Goal: Task Accomplishment & Management: Use online tool/utility

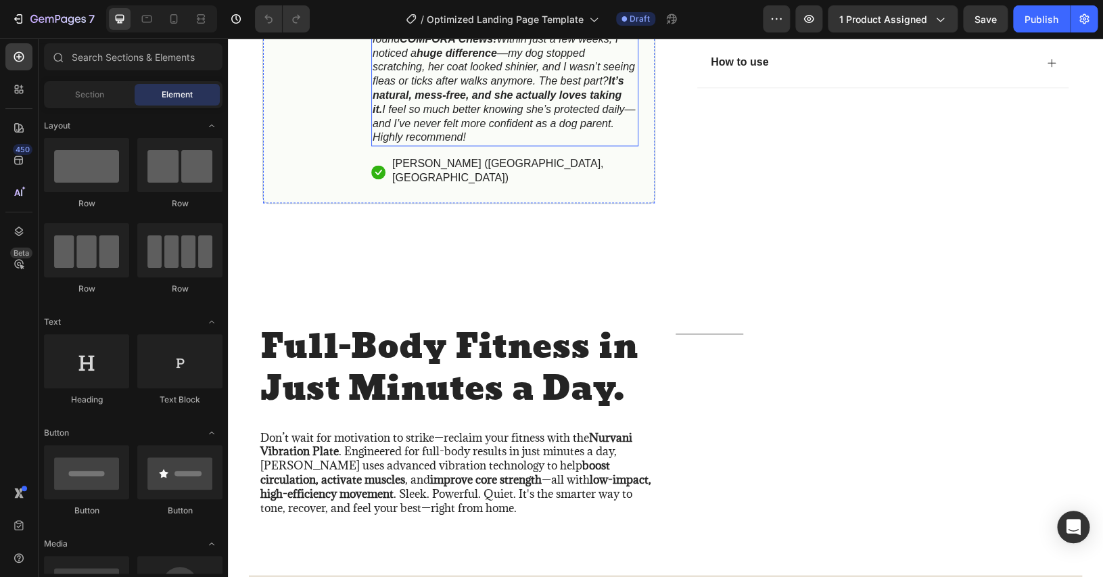
scroll to position [573, 0]
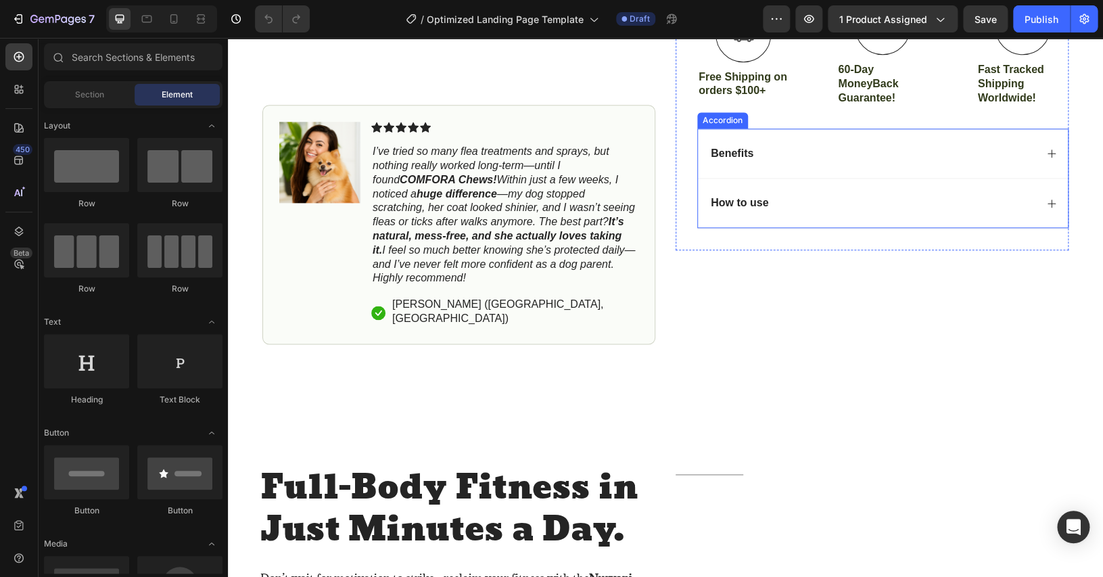
click at [766, 161] on div "Benefits" at bounding box center [872, 154] width 327 height 18
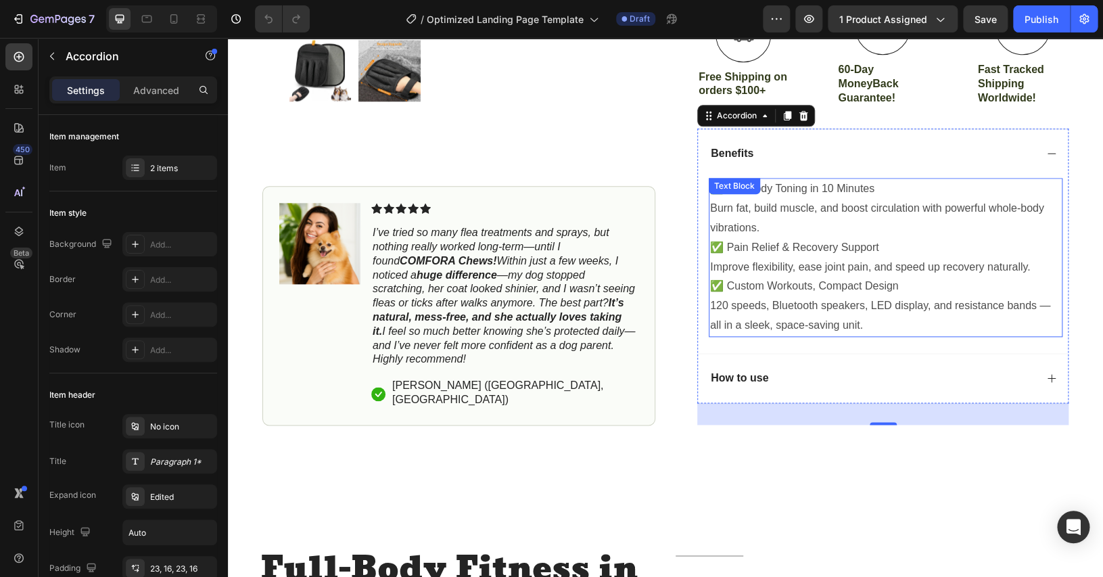
click at [839, 272] on p "Improve flexibility, ease joint pain, and speed up recovery naturally." at bounding box center [885, 268] width 351 height 20
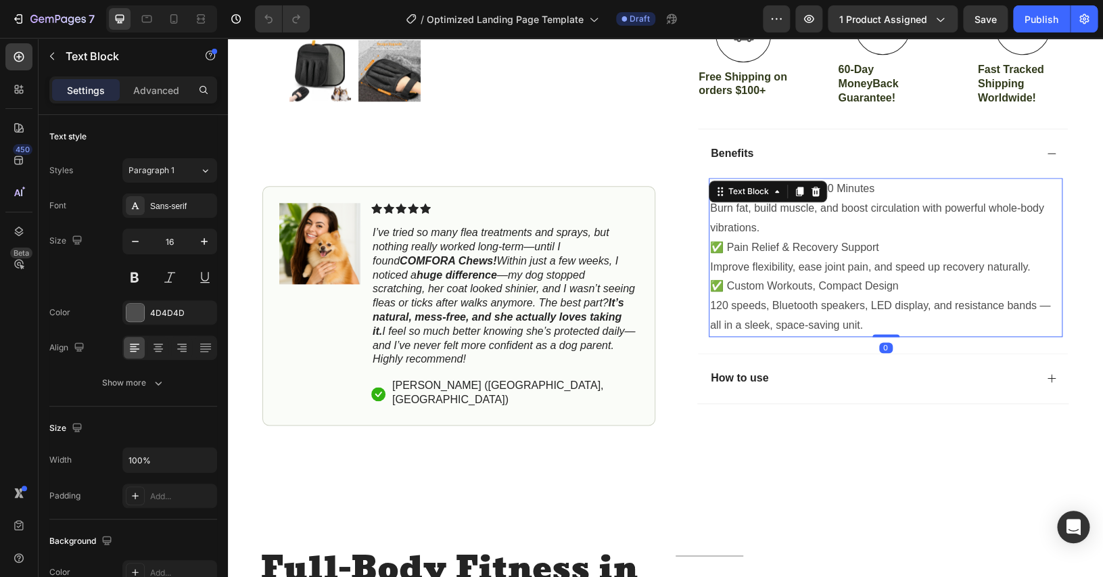
click at [874, 308] on p "120 speeds, Bluetooth speakers, LED display, and resistance bands — all in a sl…" at bounding box center [885, 315] width 351 height 39
click at [877, 317] on p "120 speeds, Bluetooth speakers, LED display, and resistance bands — all in a sl…" at bounding box center [885, 315] width 351 height 39
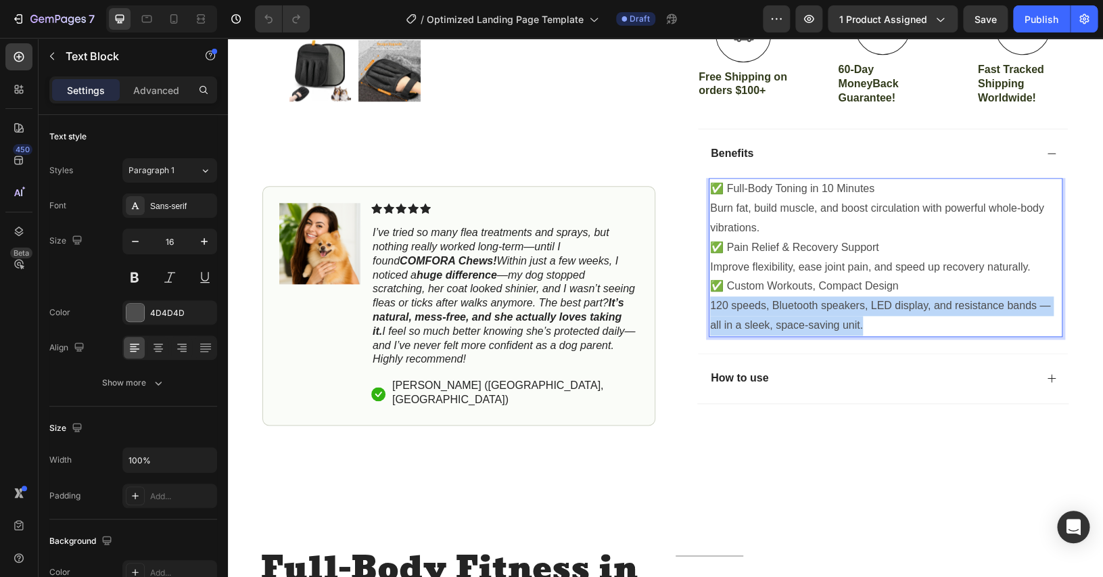
click at [877, 317] on p "120 speeds, Bluetooth speakers, LED display, and resistance bands — all in a sl…" at bounding box center [885, 315] width 351 height 39
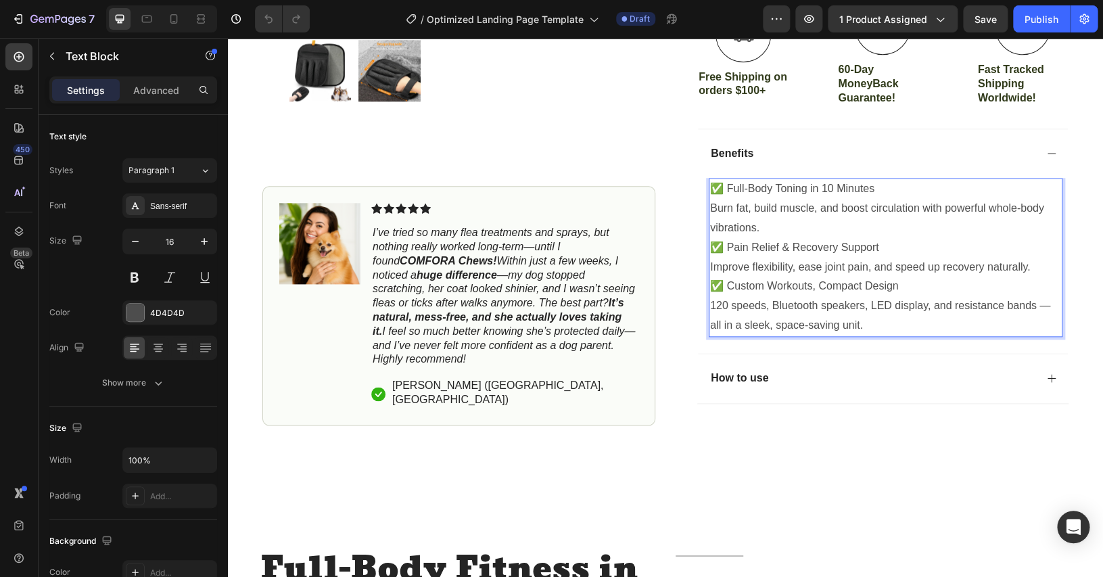
click at [877, 317] on p "120 speeds, Bluetooth speakers, LED display, and resistance bands — all in a sl…" at bounding box center [885, 315] width 351 height 39
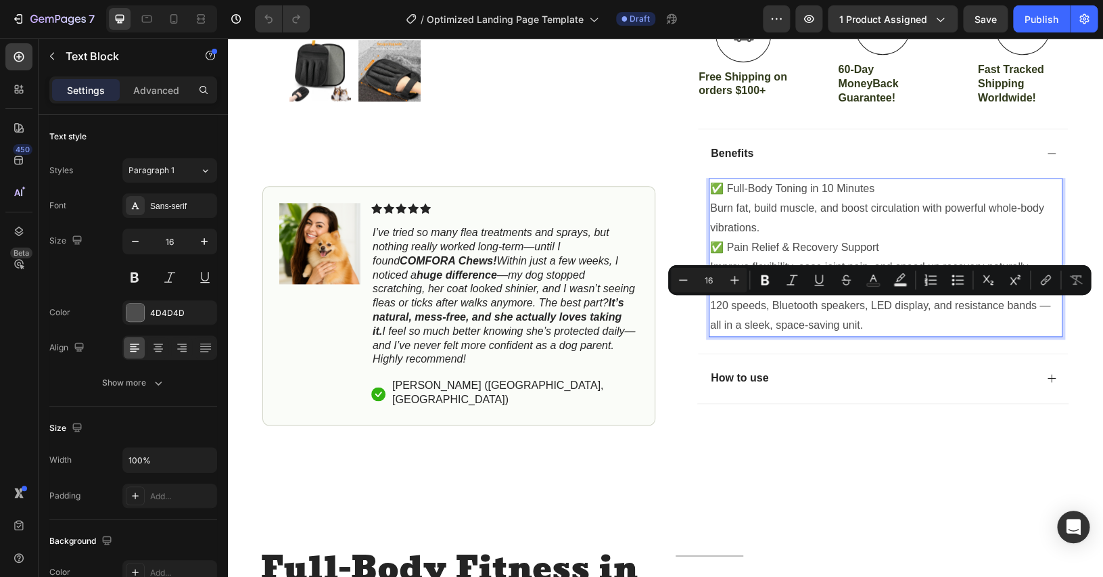
click at [877, 317] on p "120 speeds, Bluetooth speakers, LED display, and resistance bands — all in a sl…" at bounding box center [885, 315] width 351 height 39
click at [863, 322] on p "120 speeds, Bluetooth speakers, LED display, and resistance bands — all in a sl…" at bounding box center [885, 315] width 351 height 39
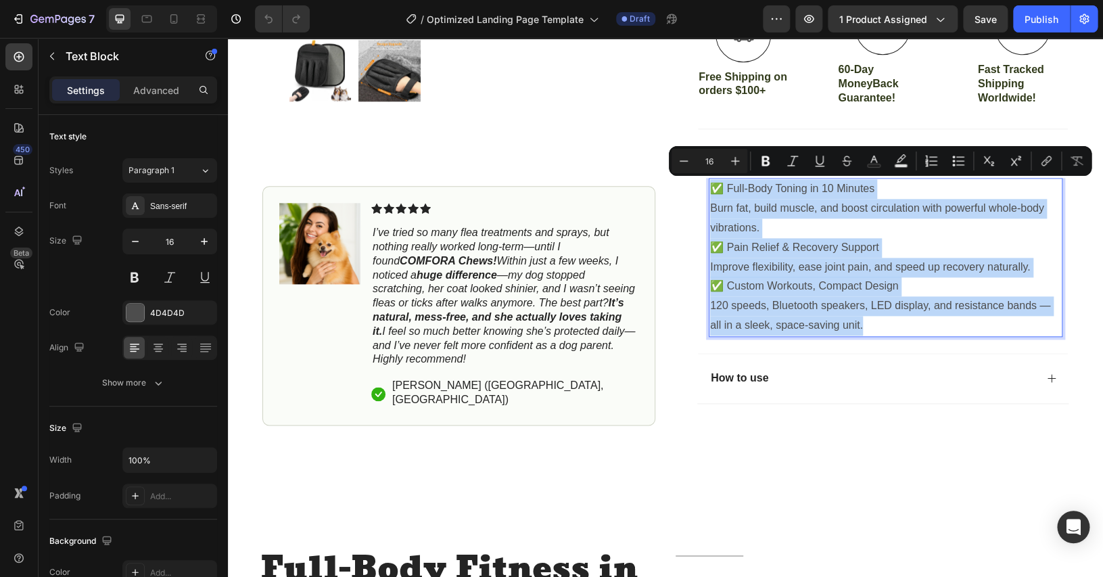
drag, startPoint x: 866, startPoint y: 322, endPoint x: 936, endPoint y: 202, distance: 138.8
click at [709, 178] on div "✅ Full-Body Toning in 10 Minutes Burn fat, build muscle, and boost circulation …" at bounding box center [886, 257] width 354 height 158
copy div "✅ Full-Body Toning in 10 Minutes Burn fat, build muscle, and boost circulation …"
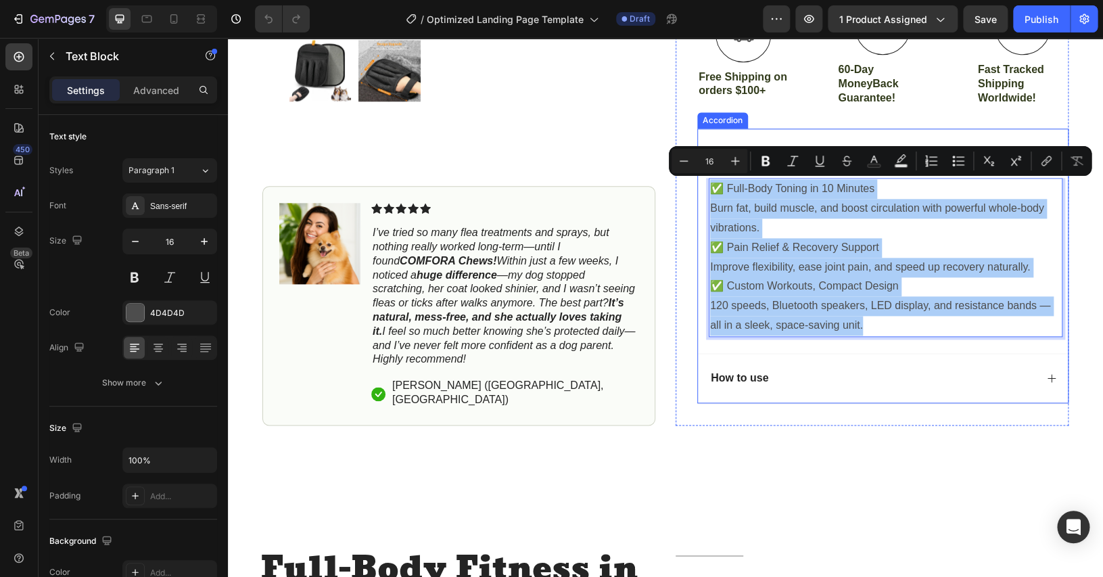
click at [806, 393] on div "How to use" at bounding box center [883, 378] width 370 height 50
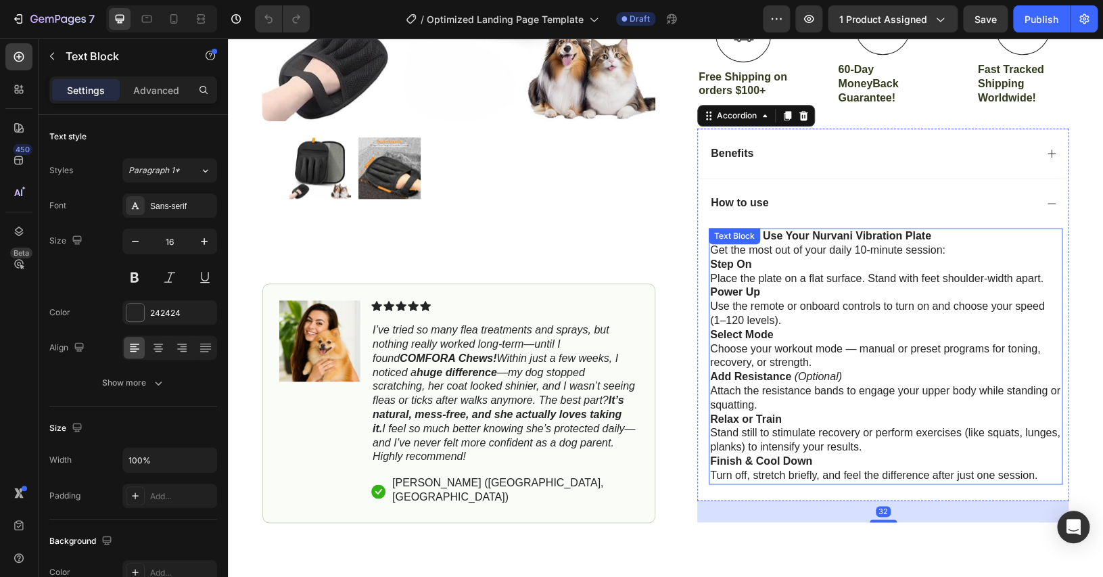
click at [842, 312] on p "Power Up Use the remote or onboard controls to turn on and choose your speed (1…" at bounding box center [885, 306] width 351 height 42
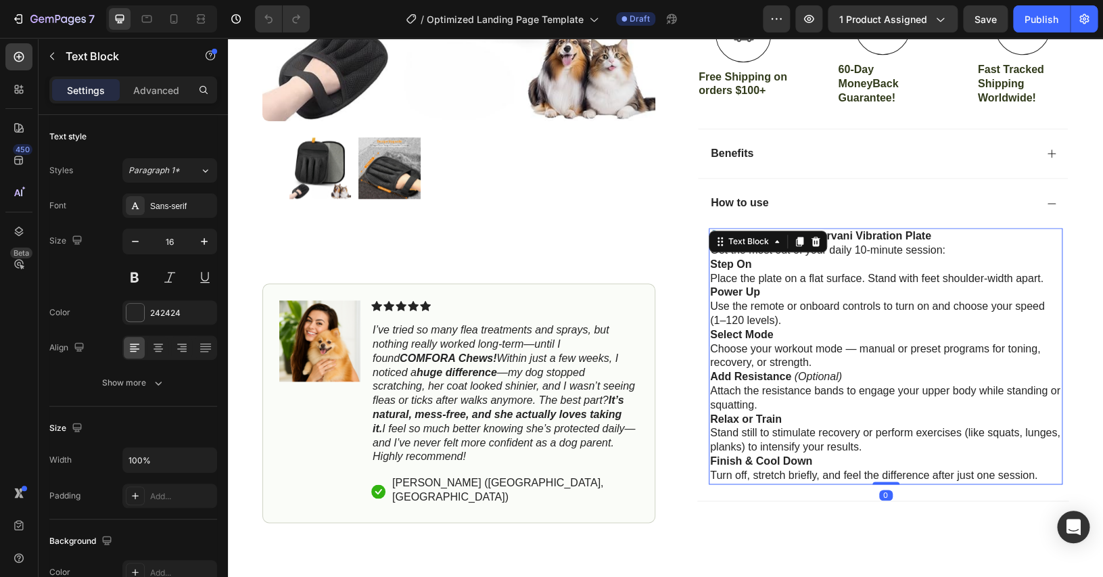
click at [869, 456] on p "Finish & Cool Down Turn off, stretch briefly, and feel the difference after jus…" at bounding box center [885, 468] width 351 height 28
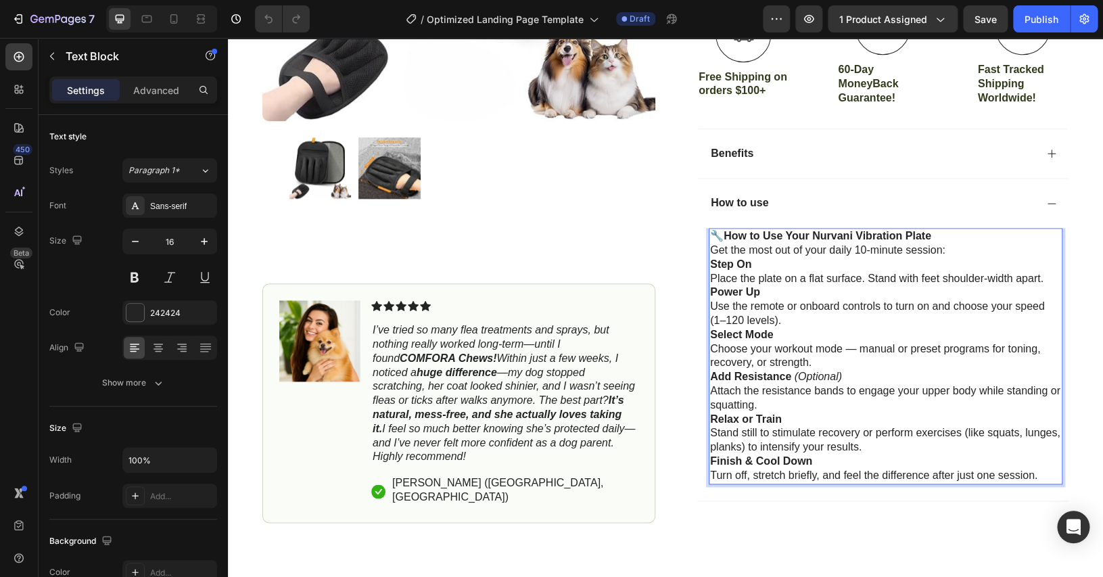
click at [822, 405] on p "Add Resistance (Optional) Attach the resistance bands to engage your upper body…" at bounding box center [885, 391] width 351 height 42
click at [852, 456] on p "Finish & Cool Down Turn off, stretch briefly, and feel the difference after jus…" at bounding box center [885, 468] width 351 height 28
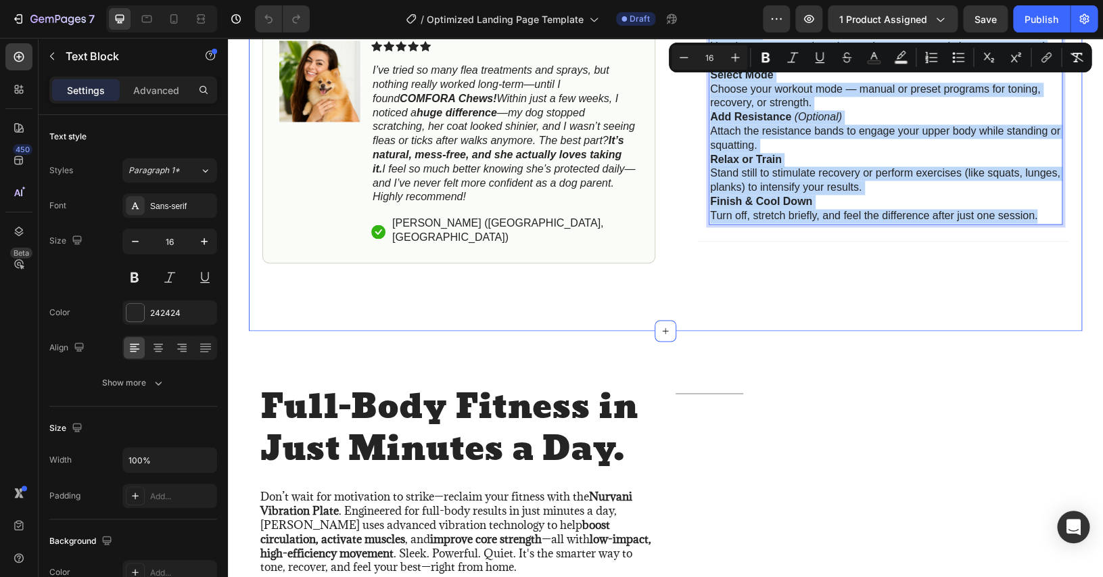
scroll to position [963, 0]
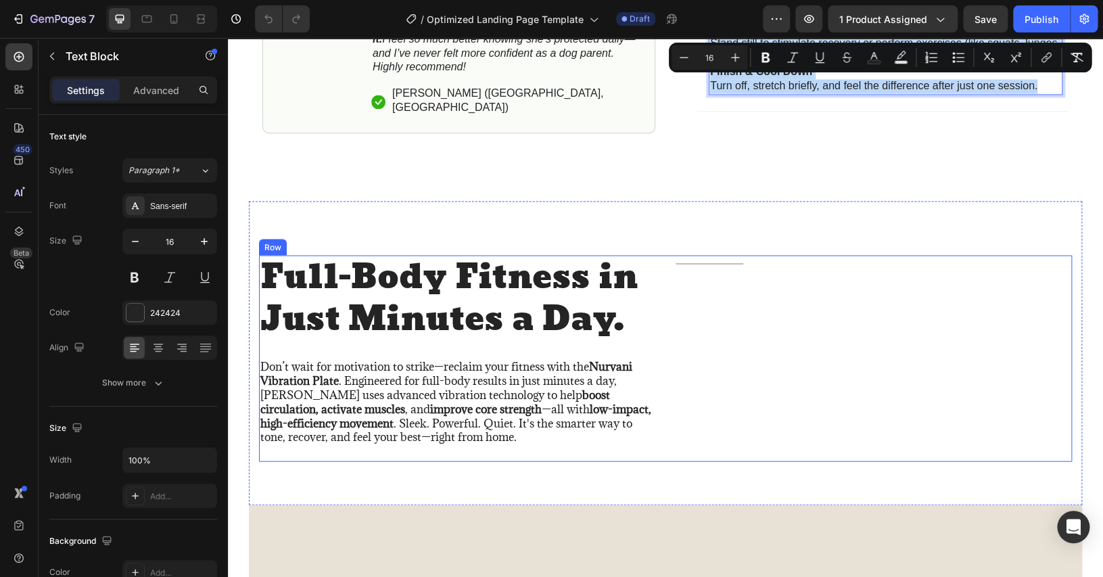
click at [824, 300] on div "Title Line" at bounding box center [874, 358] width 396 height 207
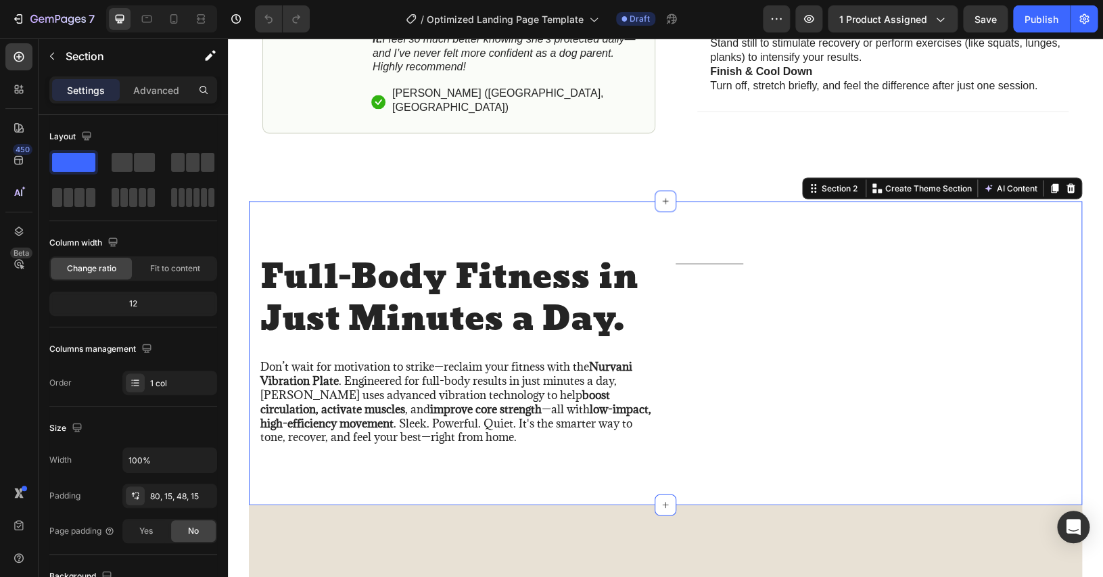
click at [639, 227] on div "Full-Body Fitness in Just Minutes a Day. Heading Don’t wait for motivation to s…" at bounding box center [665, 353] width 833 height 304
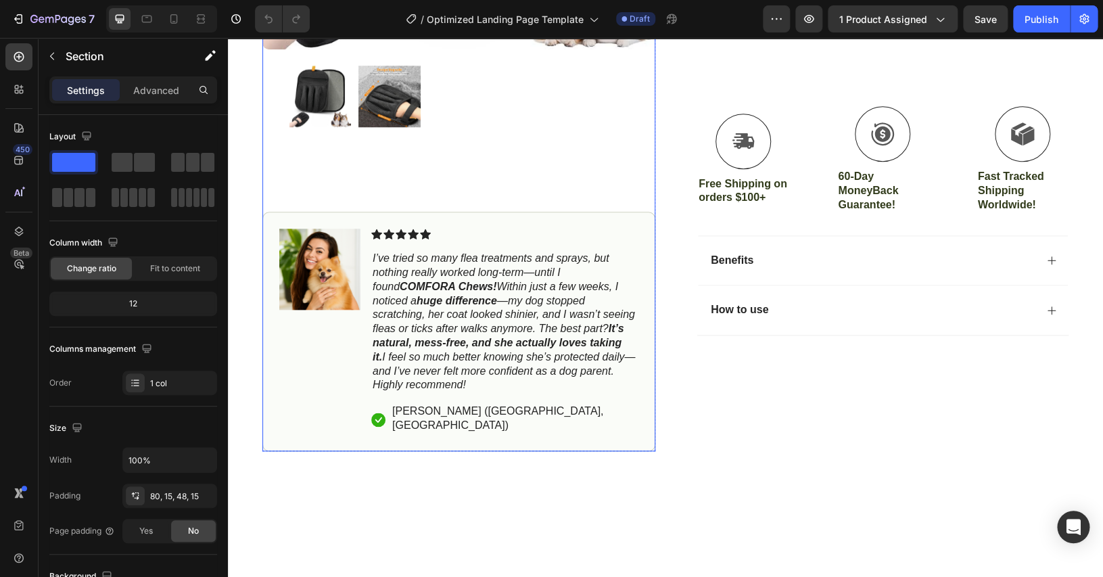
scroll to position [563, 0]
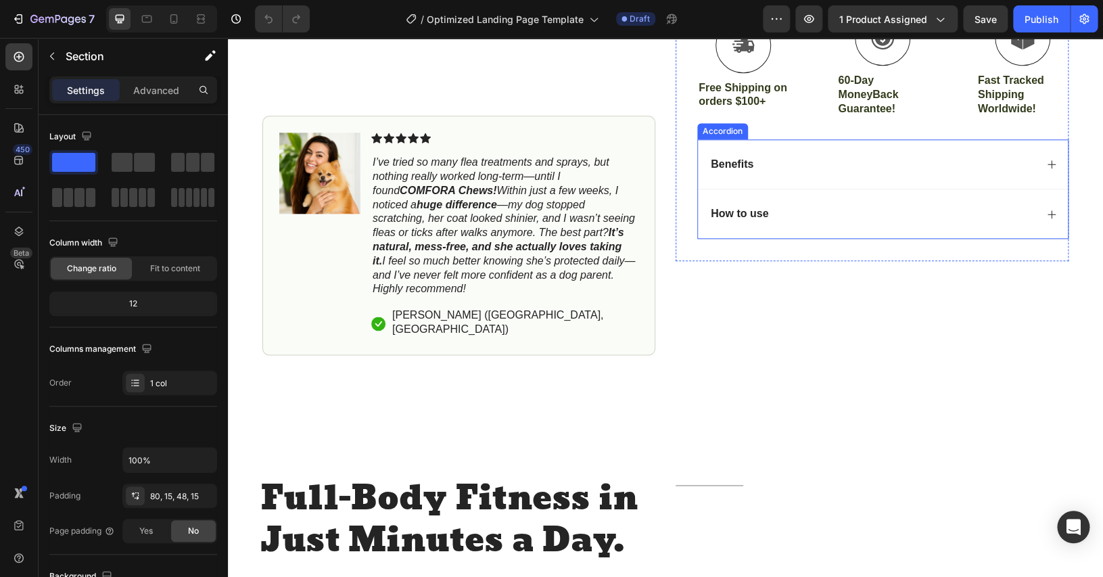
click at [893, 180] on div "Benefits" at bounding box center [883, 164] width 370 height 50
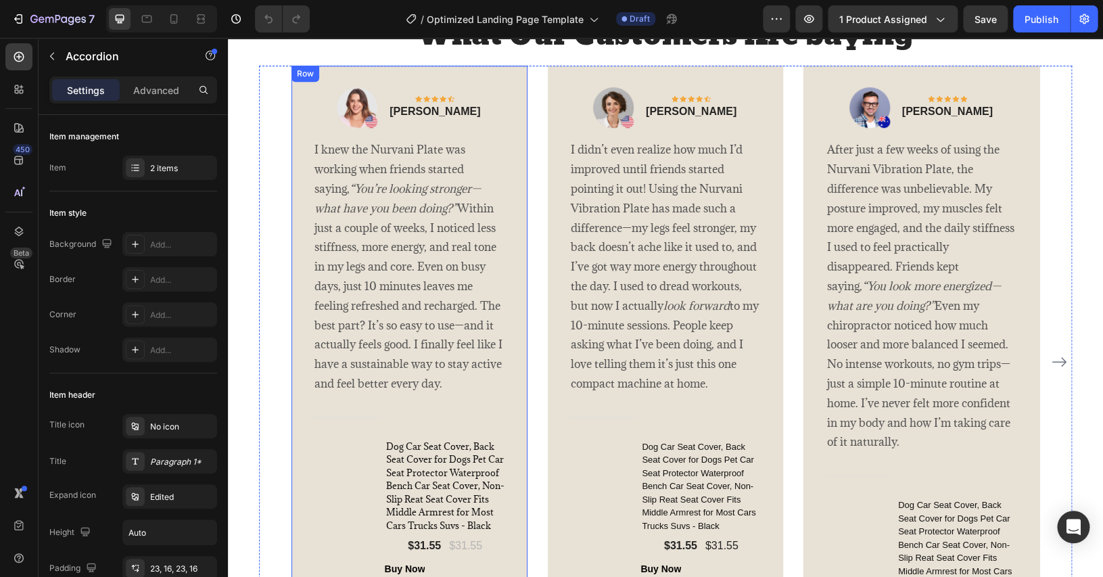
scroll to position [2694, 0]
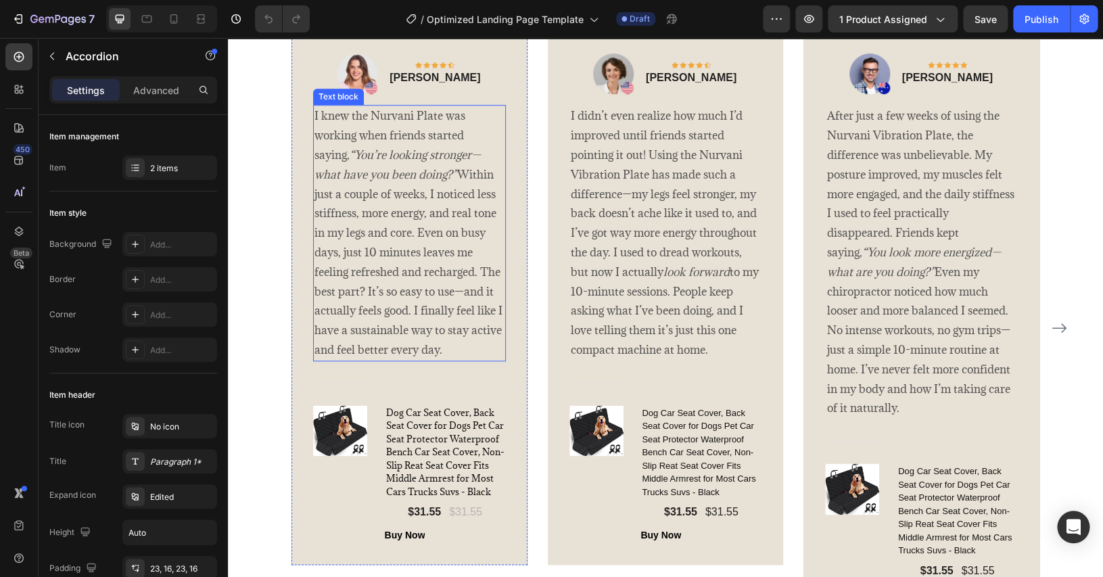
click at [450, 239] on p "I knew the Nurvani Plate was working when friends started saying, “You’re looki…" at bounding box center [409, 232] width 190 height 253
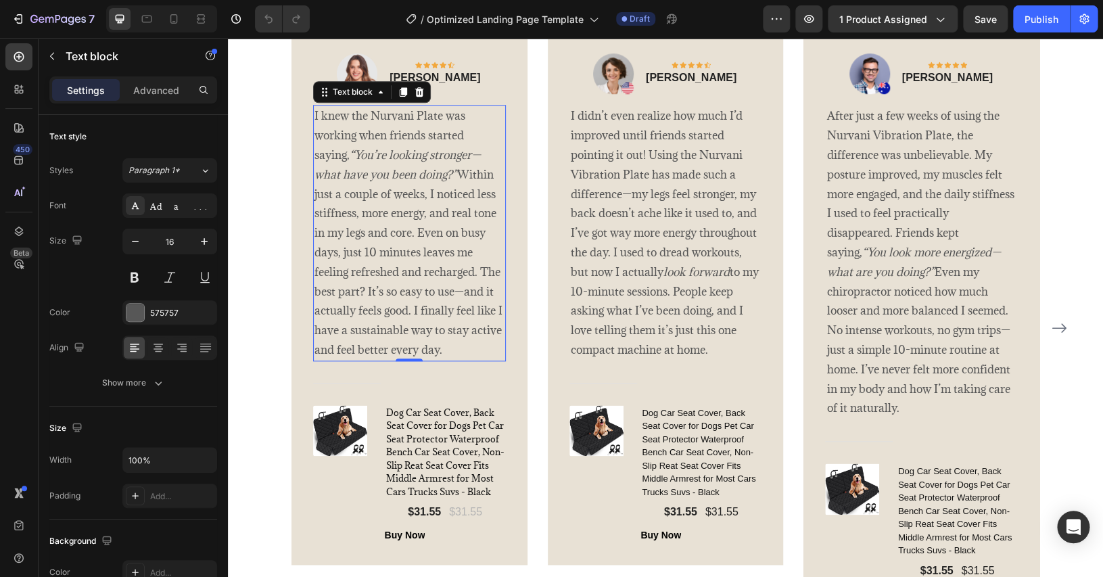
click at [461, 336] on p "I knew the Nurvani Plate was working when friends started saying, “You’re looki…" at bounding box center [409, 232] width 190 height 253
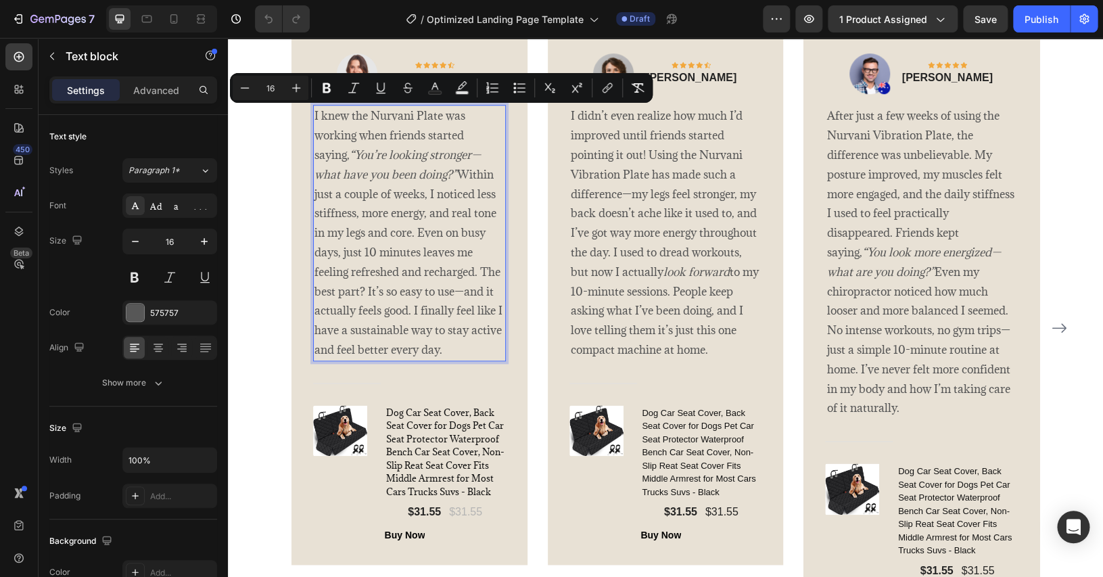
drag, startPoint x: 458, startPoint y: 342, endPoint x: 302, endPoint y: 107, distance: 281.9
click at [313, 107] on div "I knew the Nurvani Plate was working when friends started saying, “You’re looki…" at bounding box center [409, 233] width 193 height 256
copy p "I knew the Nurvani Plate was working when friends started saying, “You’re looki…"
click at [572, 219] on p "I didn’t even realize how much I’d improved until friends started pointing it o…" at bounding box center [666, 232] width 190 height 253
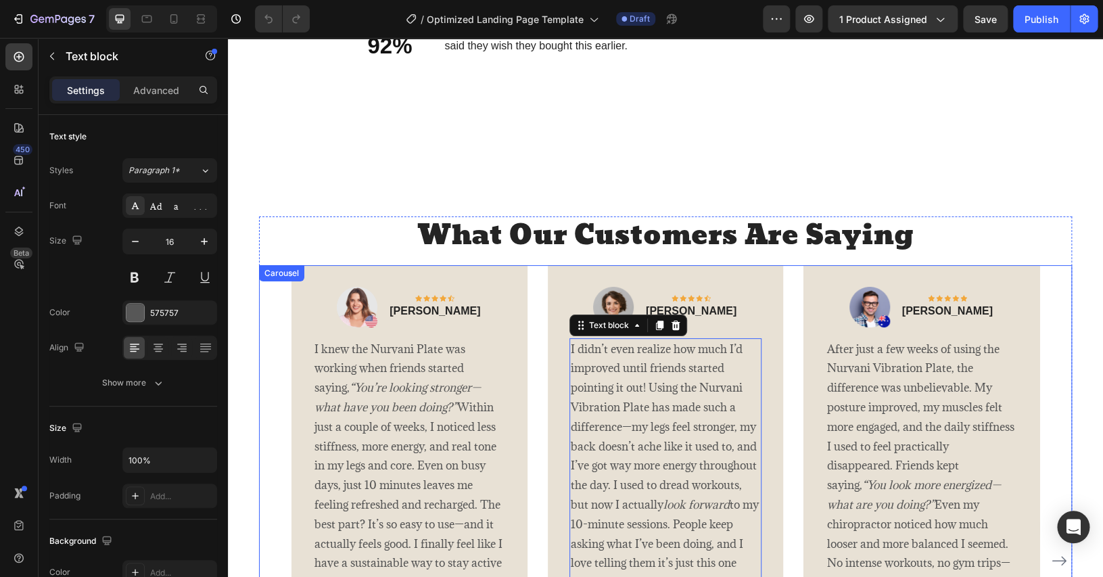
scroll to position [2023, 0]
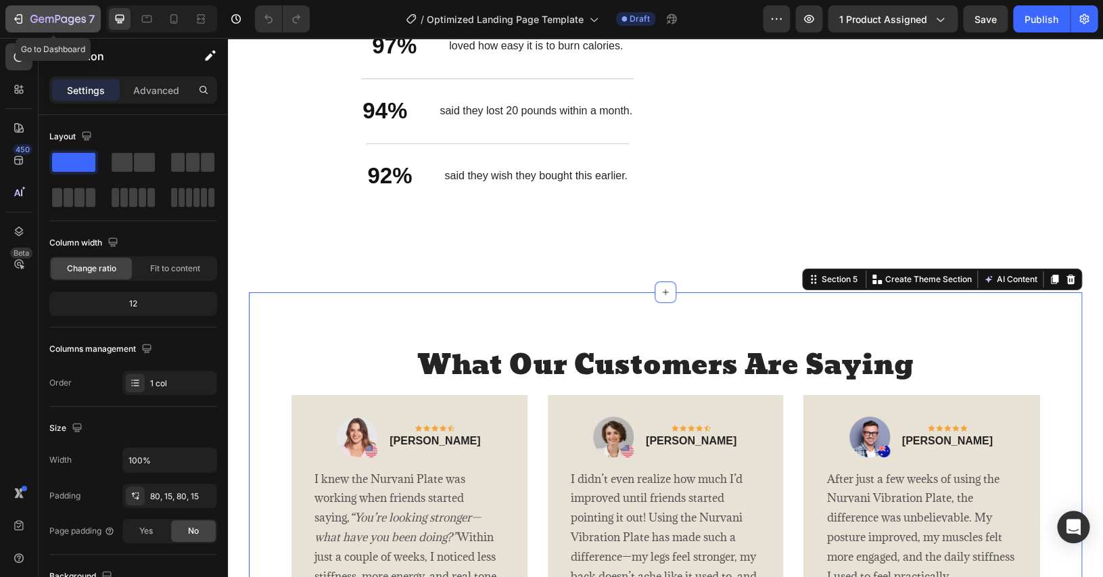
click at [39, 23] on icon "button" at bounding box center [57, 19] width 55 height 11
